Goal: Check status: Check status

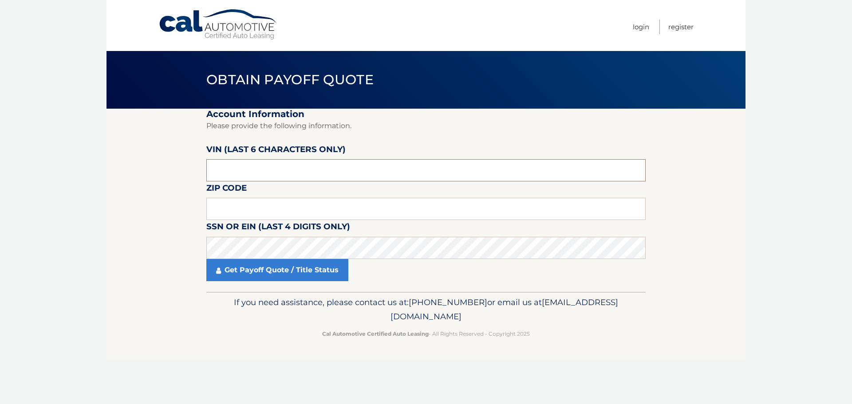
click at [236, 171] on input "text" at bounding box center [425, 170] width 439 height 22
click at [224, 169] on input "text" at bounding box center [425, 170] width 439 height 22
click at [276, 168] on input "text" at bounding box center [425, 170] width 439 height 22
click at [248, 172] on input "text" at bounding box center [425, 170] width 439 height 22
type input "510910"
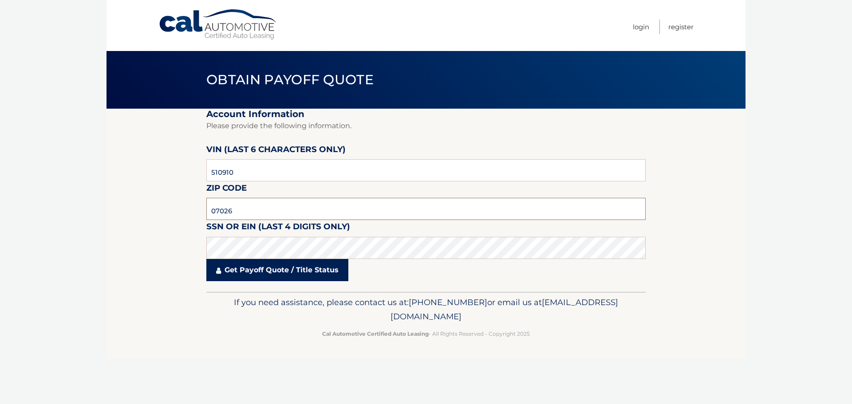
type input "07026"
click at [283, 271] on link "Get Payoff Quote / Title Status" at bounding box center [277, 270] width 142 height 22
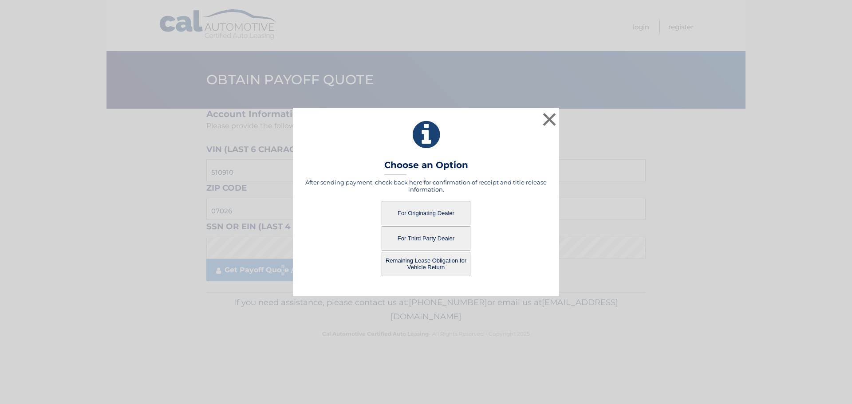
click at [427, 261] on button "Remaining Lease Obligation for Vehicle Return" at bounding box center [425, 264] width 89 height 24
click at [431, 264] on button "Remaining Lease Obligation for Vehicle Return" at bounding box center [425, 264] width 89 height 24
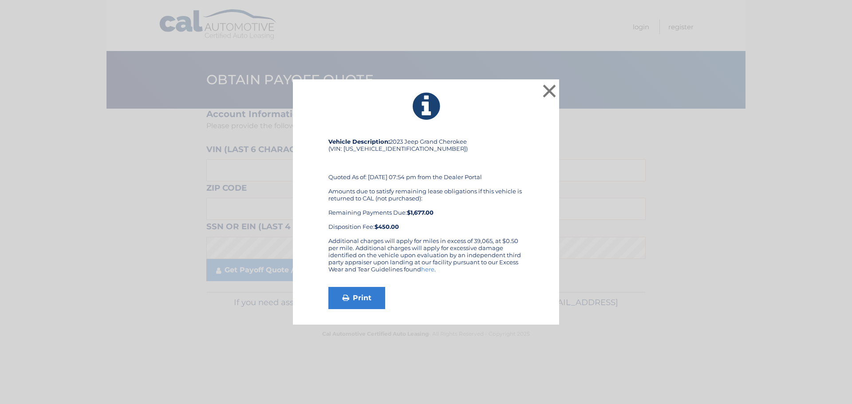
drag, startPoint x: 433, startPoint y: 267, endPoint x: 480, endPoint y: 247, distance: 51.3
click at [480, 247] on div "Additional charges will apply for miles in excess of 39,065, at $0.50 per mile.…" at bounding box center [425, 258] width 195 height 43
click at [347, 310] on div "× Vehicle Description: 2023 Jeep Grand Cherokee (VIN: [US_VEHICLE_IDENTIFICATIO…" at bounding box center [426, 202] width 266 height 246
click at [353, 302] on link "Print" at bounding box center [356, 298] width 57 height 22
click at [552, 96] on button "×" at bounding box center [549, 91] width 18 height 18
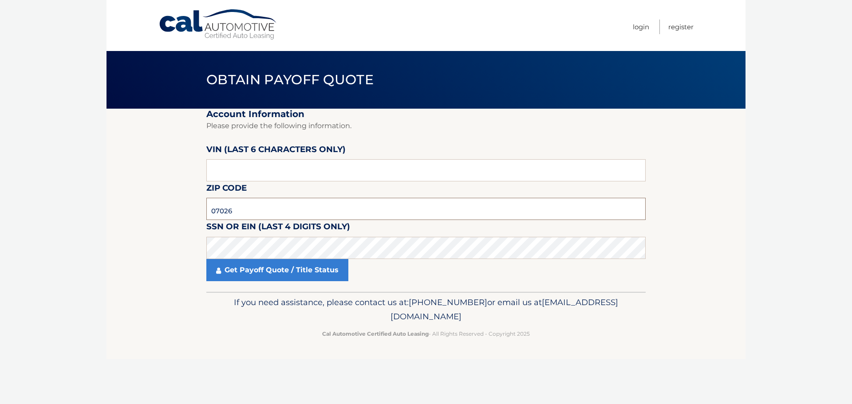
type input "07026"
type input "510910"
click button "For Originating Dealer" at bounding box center [0, 0] width 0 height 0
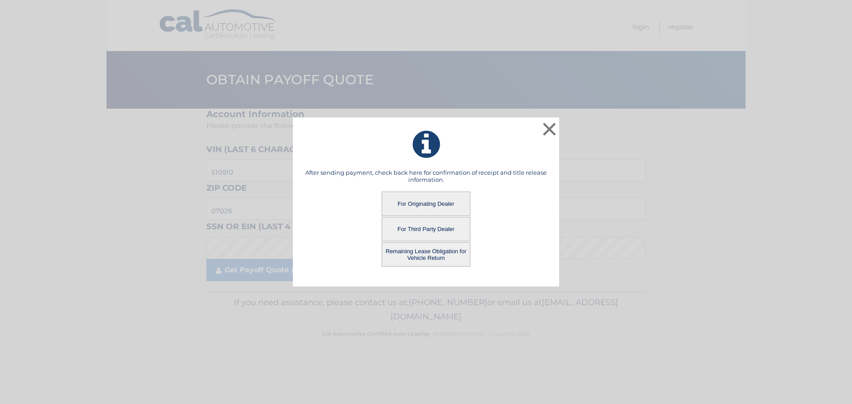
click at [428, 204] on button "For Originating Dealer" at bounding box center [425, 204] width 89 height 24
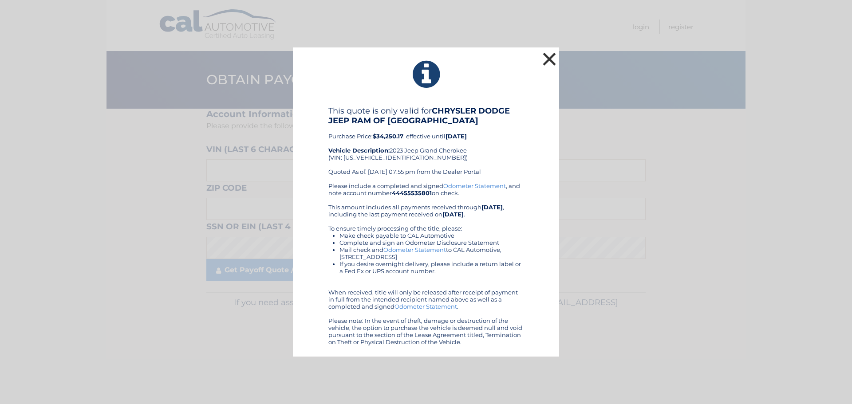
click at [542, 57] on button "×" at bounding box center [549, 59] width 18 height 18
